Goal: Ask a question

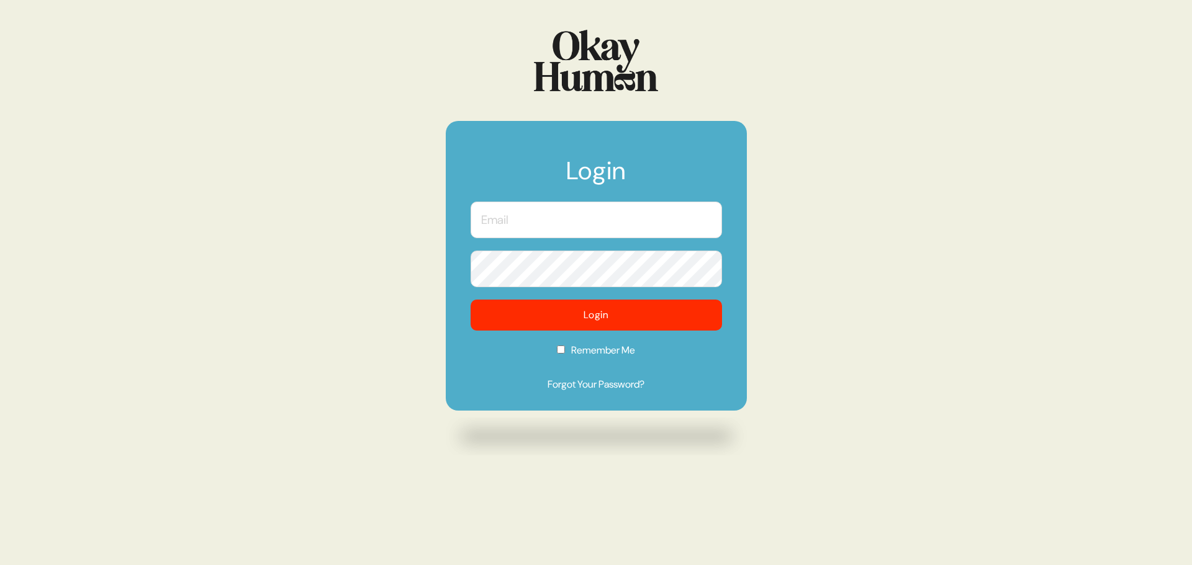
click at [520, 225] on input "text" at bounding box center [596, 220] width 251 height 37
click at [526, 223] on input "text" at bounding box center [596, 220] width 251 height 37
click at [525, 216] on input "text" at bounding box center [596, 220] width 251 height 37
click at [0, 565] on com-1password-button at bounding box center [0, 565] width 0 height 0
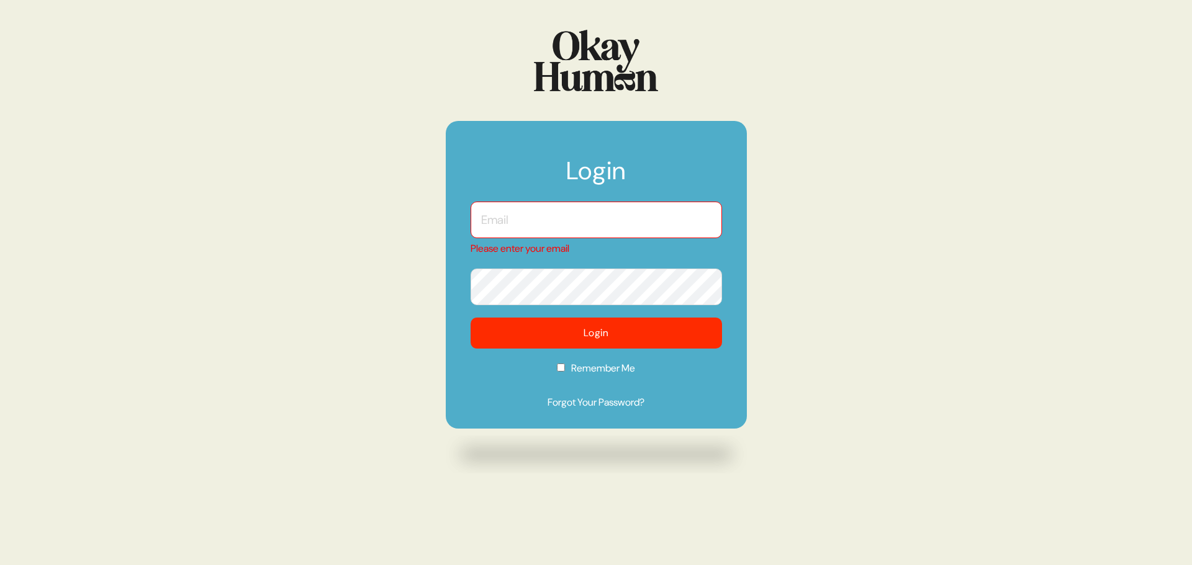
type input "kristin@sympler.co"
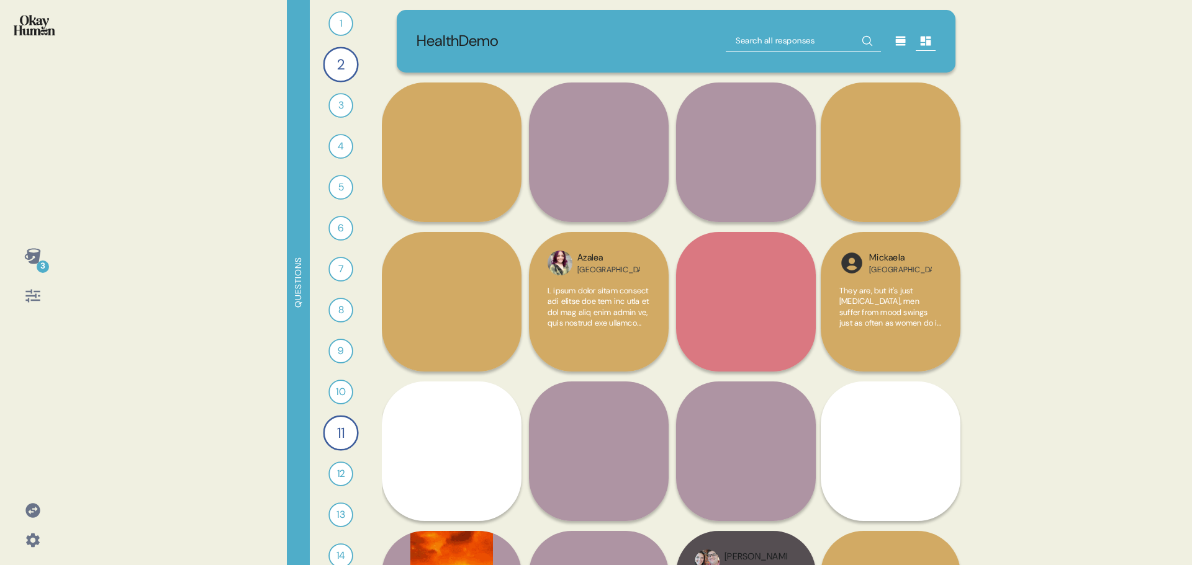
click at [30, 515] on icon at bounding box center [32, 510] width 14 height 14
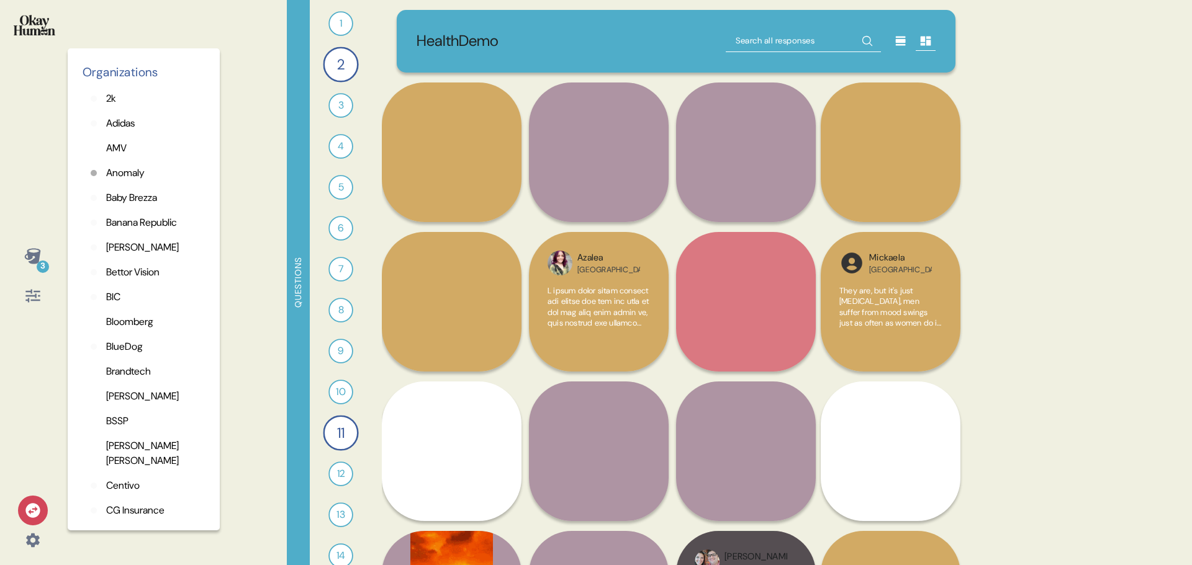
click at [122, 123] on p "Adidas" at bounding box center [120, 123] width 29 height 15
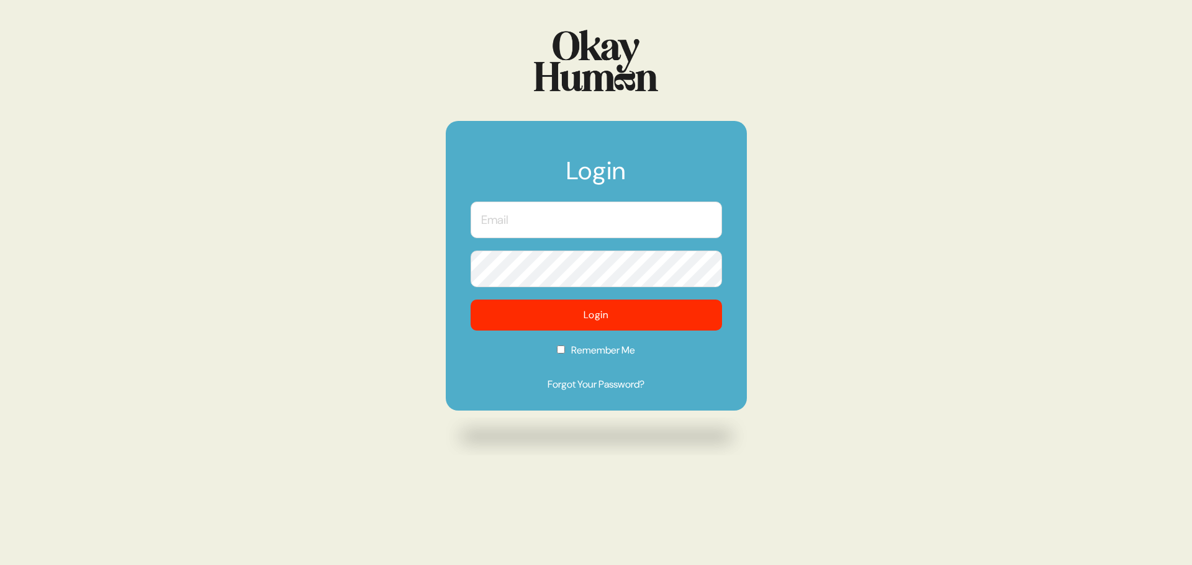
click at [543, 222] on input "text" at bounding box center [596, 220] width 251 height 37
type input "[PERSON_NAME][EMAIL_ADDRESS][DOMAIN_NAME]"
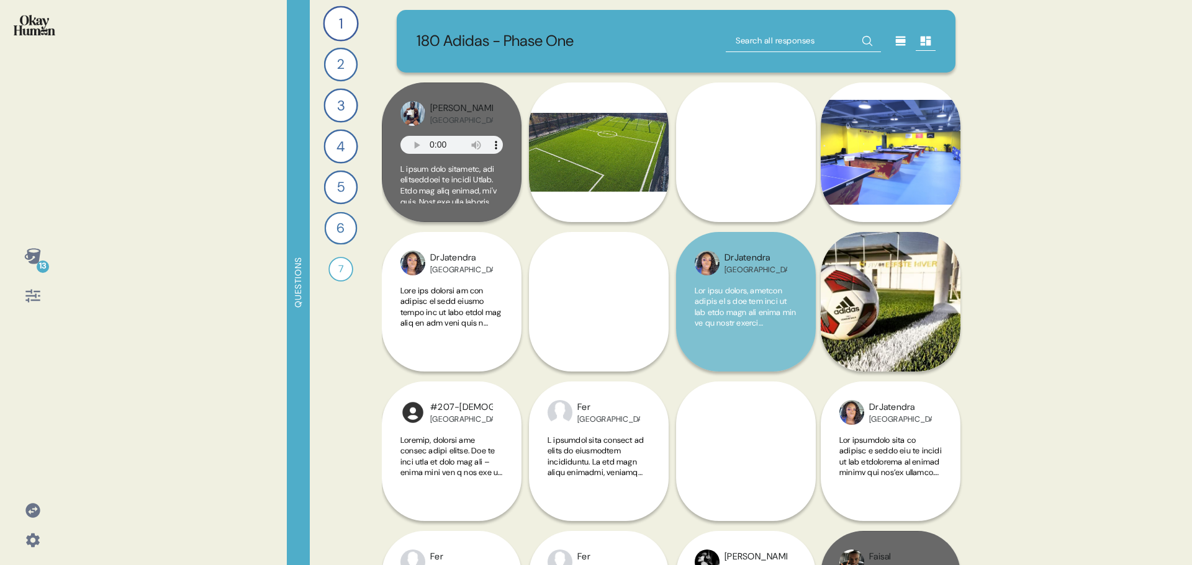
click at [32, 510] on icon at bounding box center [32, 510] width 17 height 17
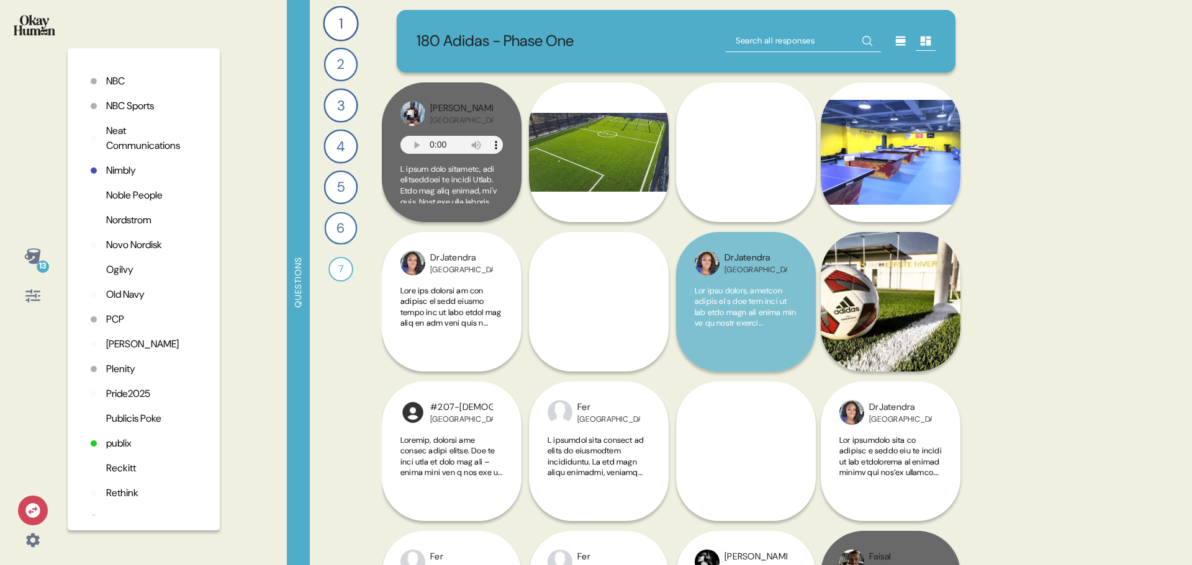
scroll to position [2570, 0]
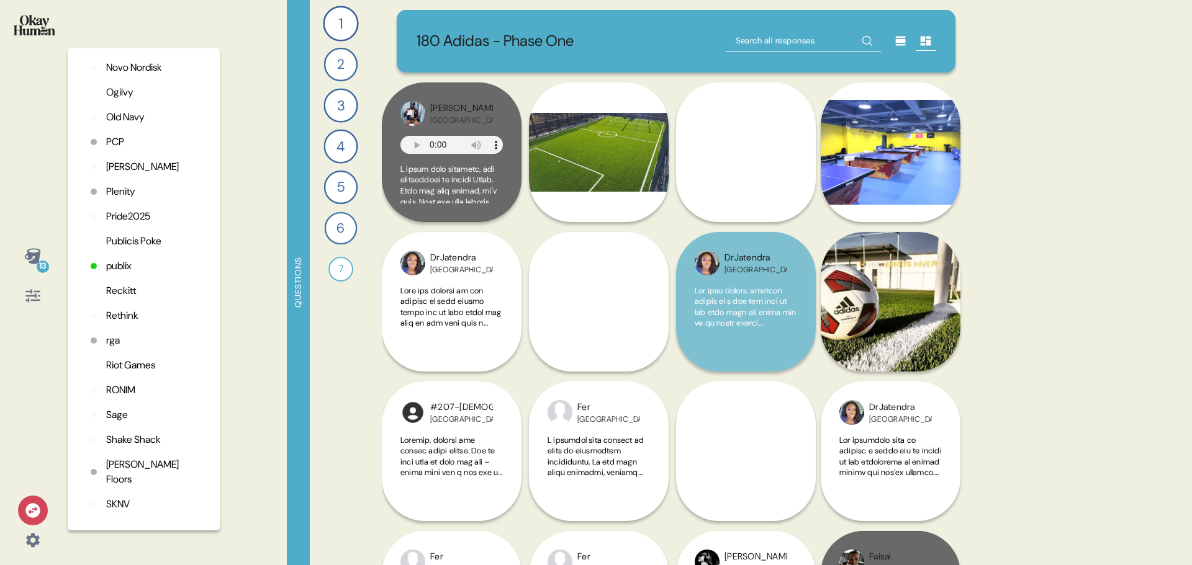
click at [120, 299] on p "Reckitt" at bounding box center [121, 291] width 30 height 15
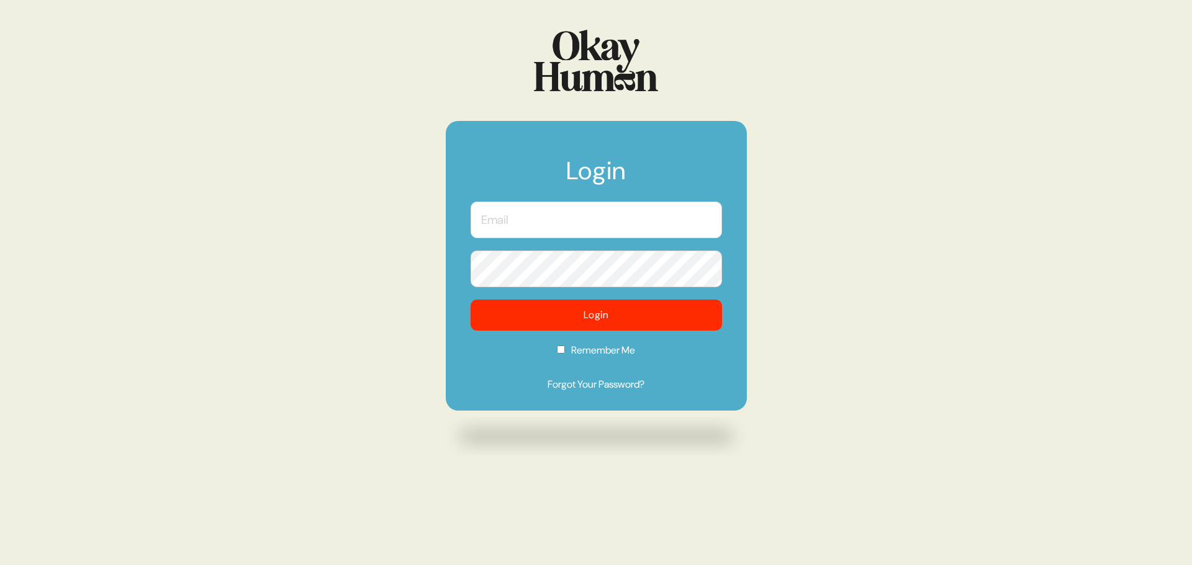
click at [561, 219] on input "text" at bounding box center [596, 220] width 251 height 37
type input "[PERSON_NAME][EMAIL_ADDRESS][DOMAIN_NAME]"
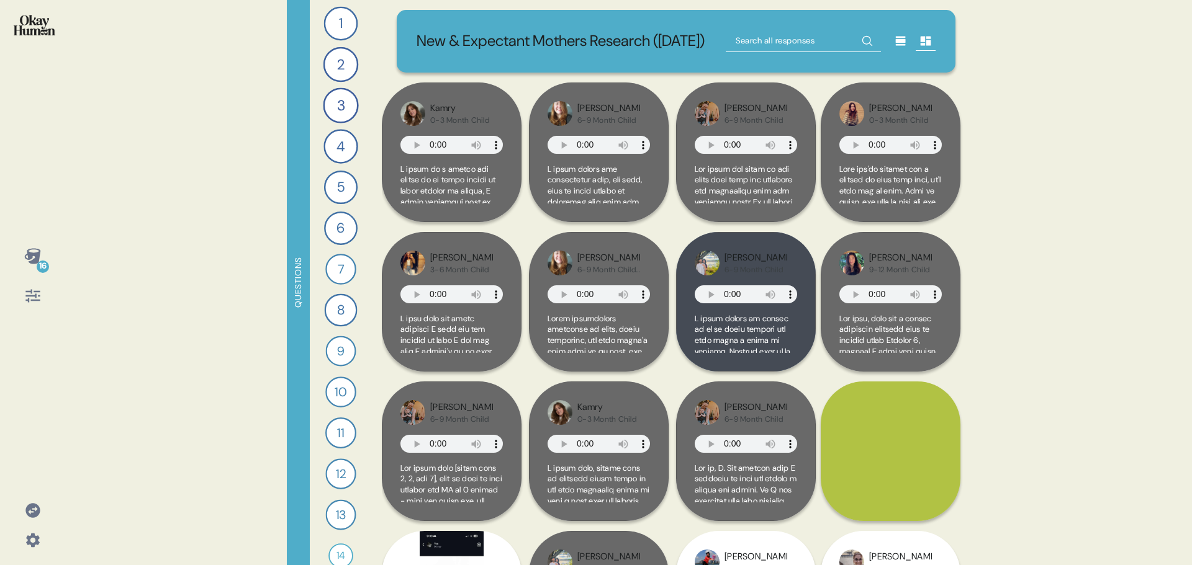
click at [26, 262] on icon at bounding box center [32, 256] width 17 height 17
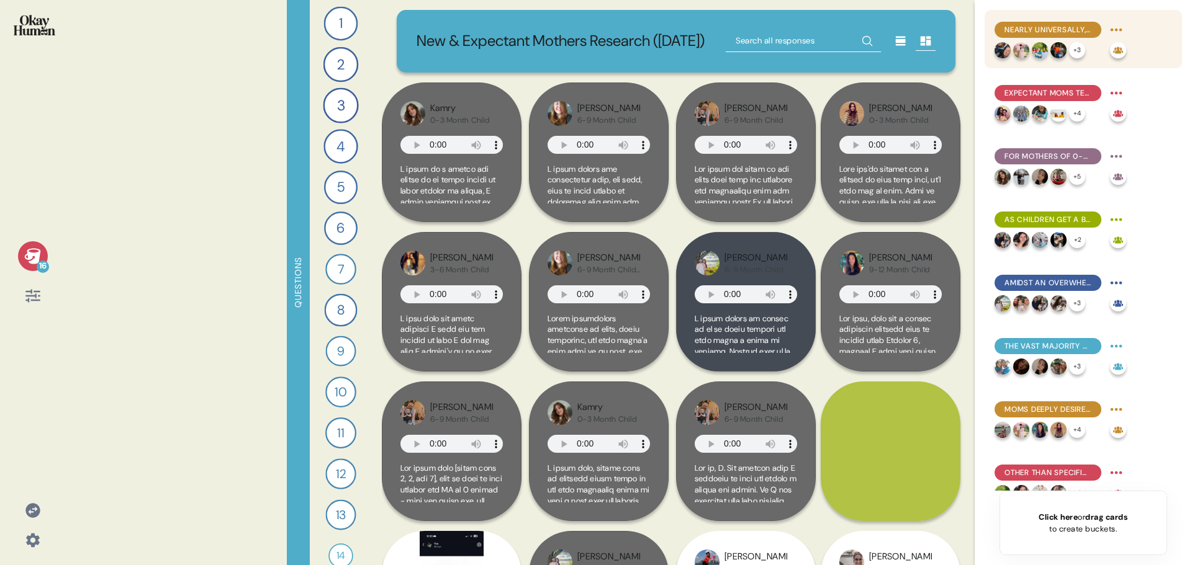
click at [1082, 29] on span "Nearly universally, moms aspire to (near-)exclusive breastfeeding, with formula…" at bounding box center [1047, 29] width 87 height 11
